Goal: Find specific page/section

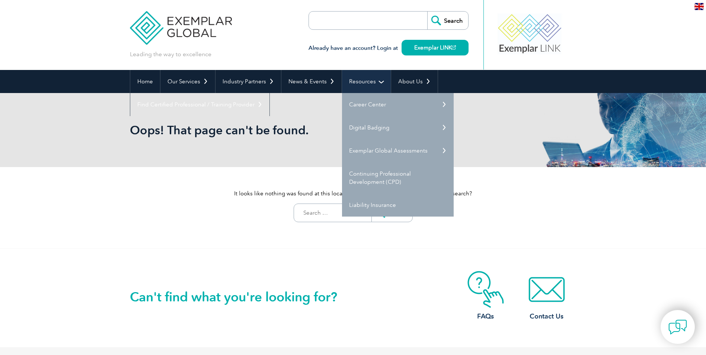
click at [361, 83] on link "Resources" at bounding box center [366, 81] width 49 height 23
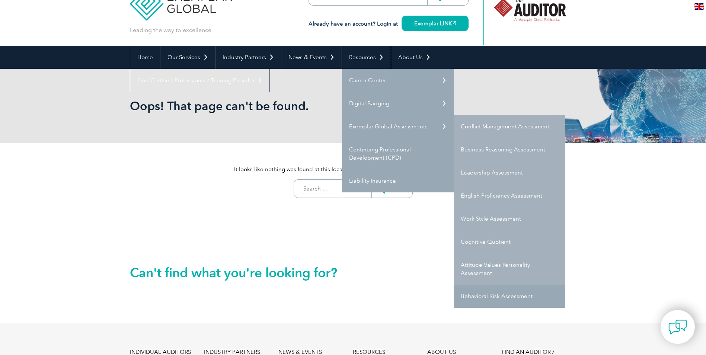
scroll to position [37, 0]
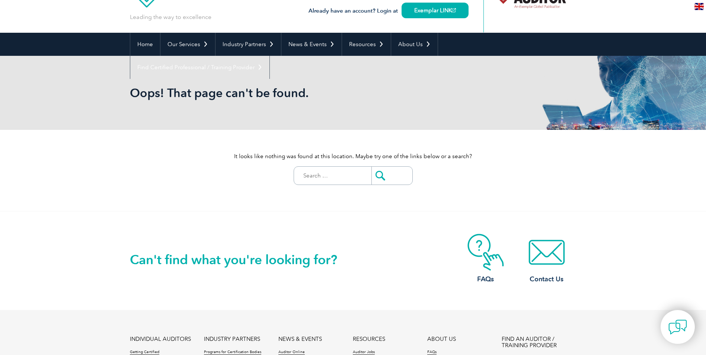
click at [326, 177] on input "Search for:" at bounding box center [335, 176] width 74 height 18
paste input "Assessment skills defined by Exemplar Global"
type input "Assessment skills defined by Exemplar Global"
click at [376, 178] on input "submit" at bounding box center [392, 176] width 41 height 18
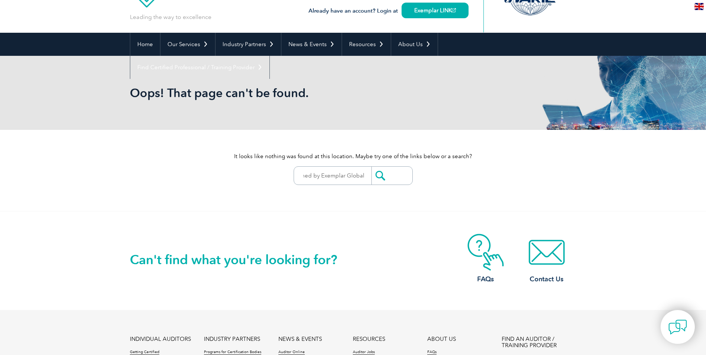
scroll to position [0, 0]
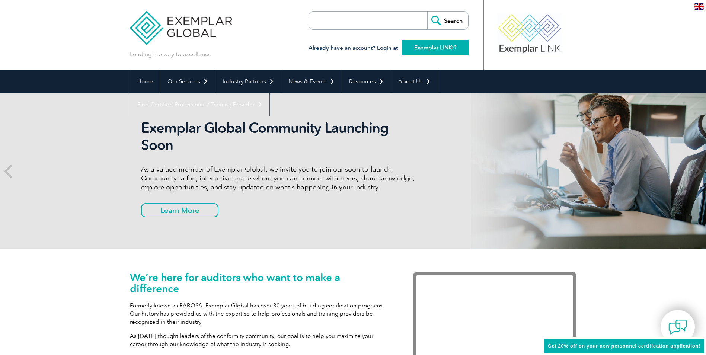
click at [430, 48] on link "Exemplar LINK" at bounding box center [435, 48] width 67 height 16
